Goal: Information Seeking & Learning: Learn about a topic

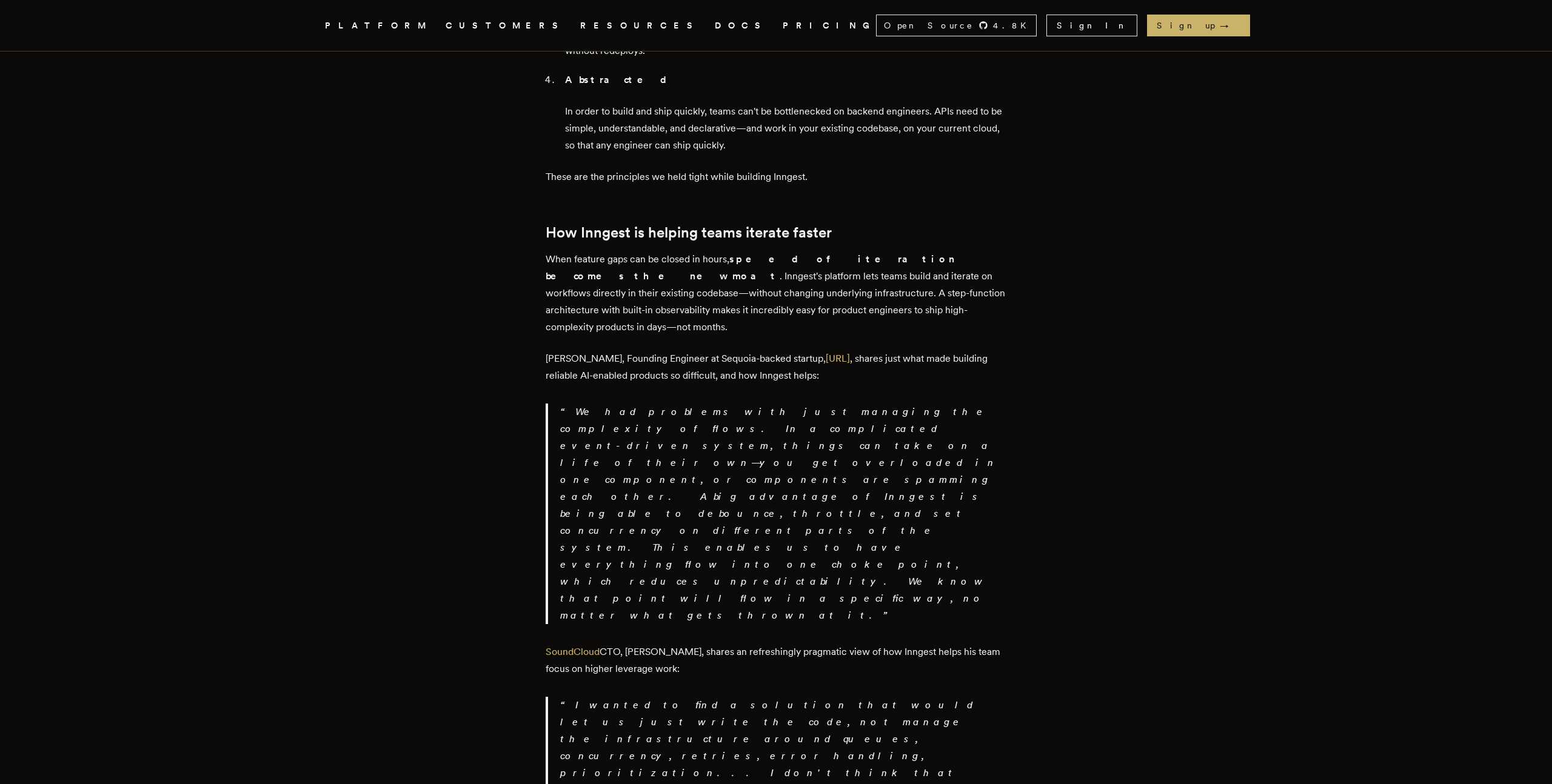
scroll to position [1738, 0]
click at [825, 355] on link "Day.ai" at bounding box center [838, 361] width 24 height 11
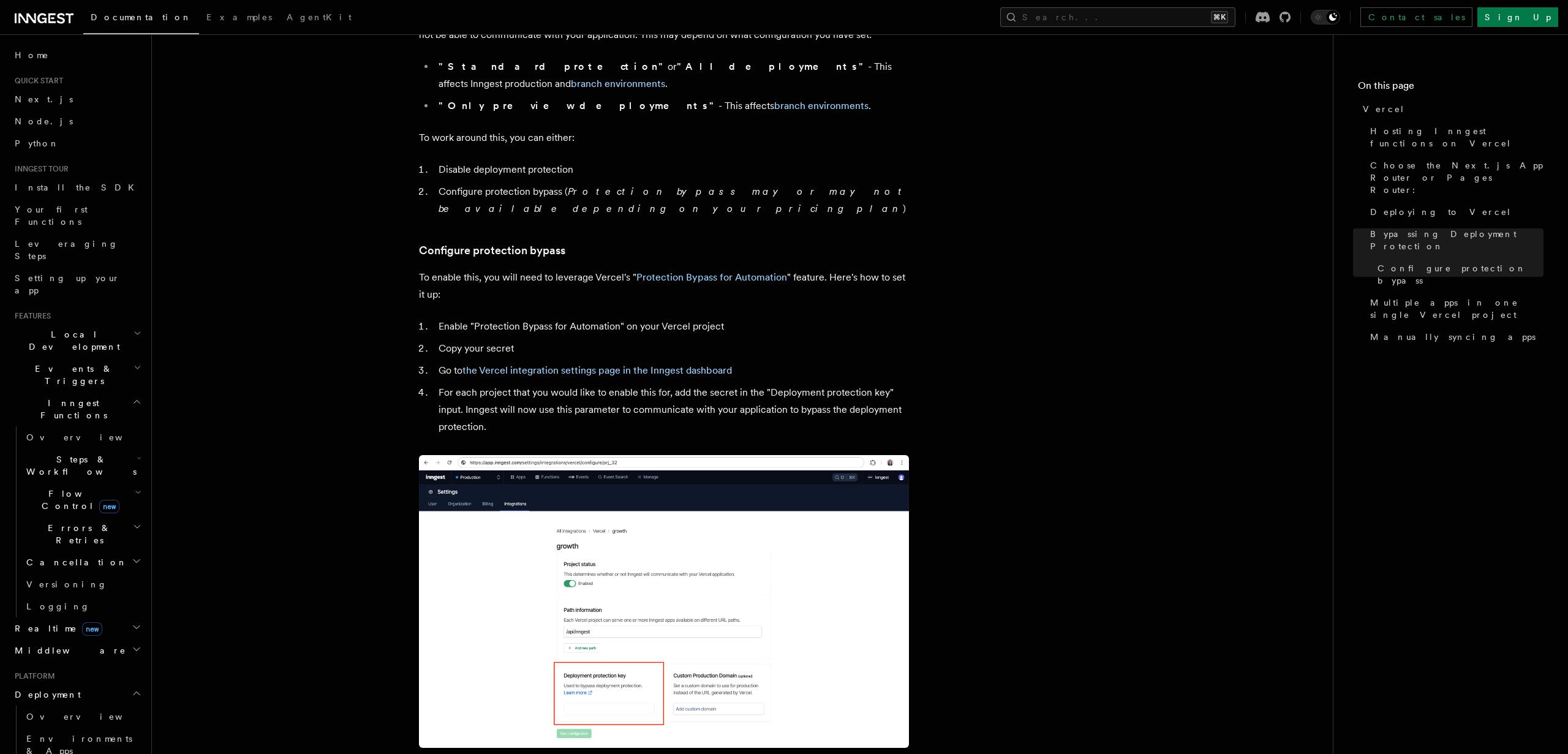
scroll to position [834, 0]
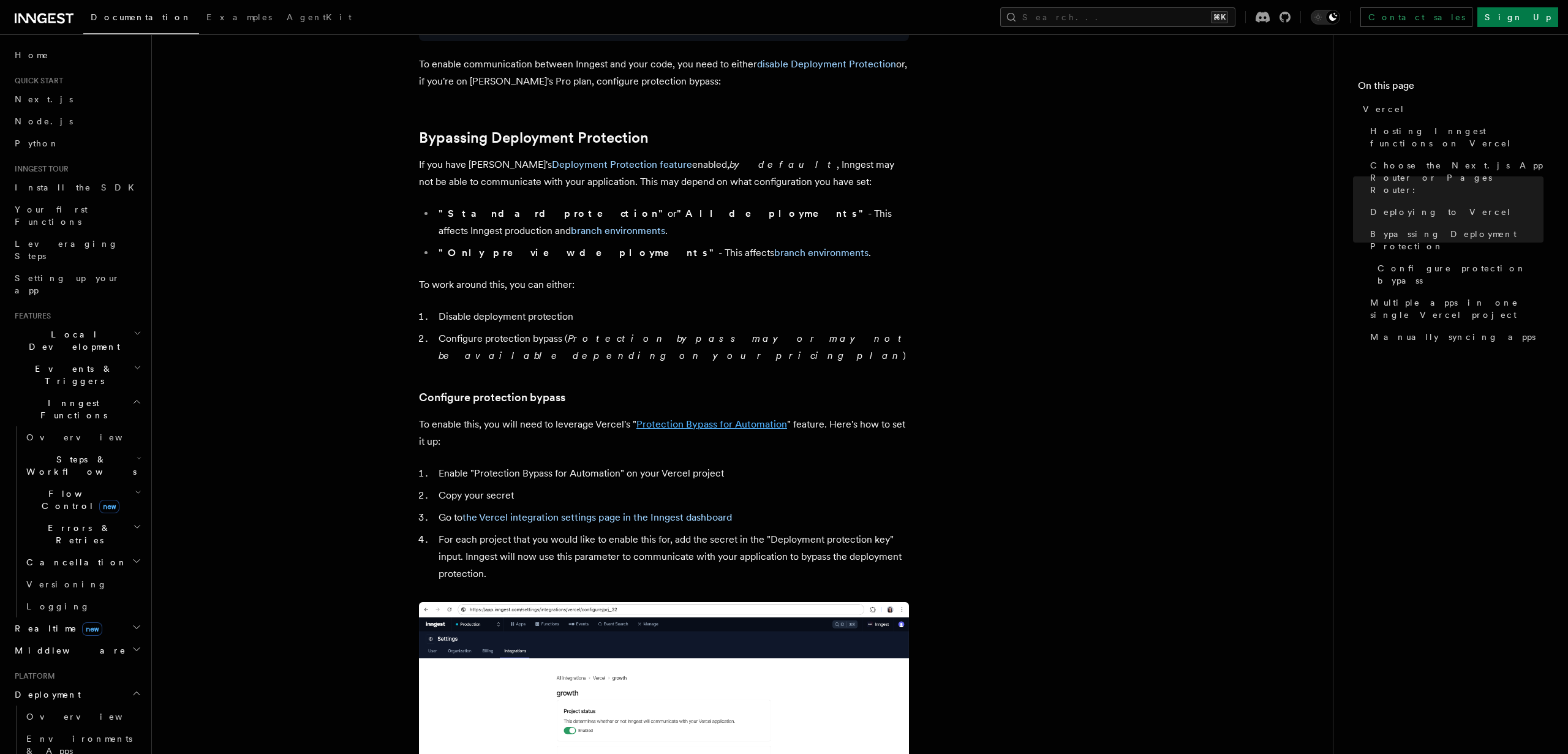
click at [653, 418] on link "Protection Bypass for Automation" at bounding box center [712, 424] width 150 height 12
click at [685, 286] on article "Platform Deployment Cloud Providers Setup Vercel Inngest enables you to host yo…" at bounding box center [742, 495] width 1141 height 2552
click at [325, 385] on article "Platform Deployment Cloud Providers Setup Vercel Inngest enables you to host yo…" at bounding box center [742, 495] width 1141 height 2552
